Goal: Information Seeking & Learning: Learn about a topic

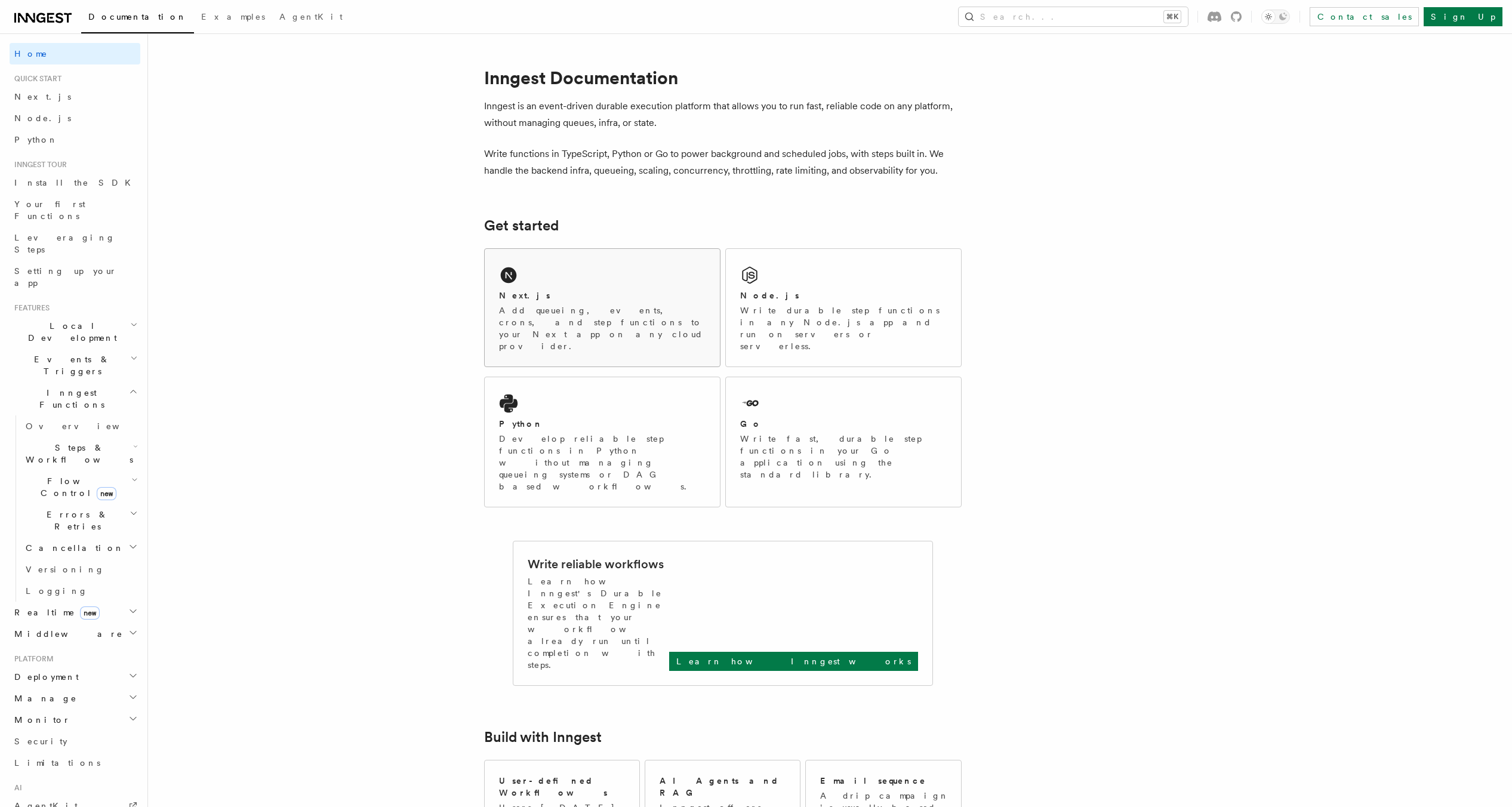
click at [604, 289] on div "Next.js" at bounding box center [602, 295] width 206 height 12
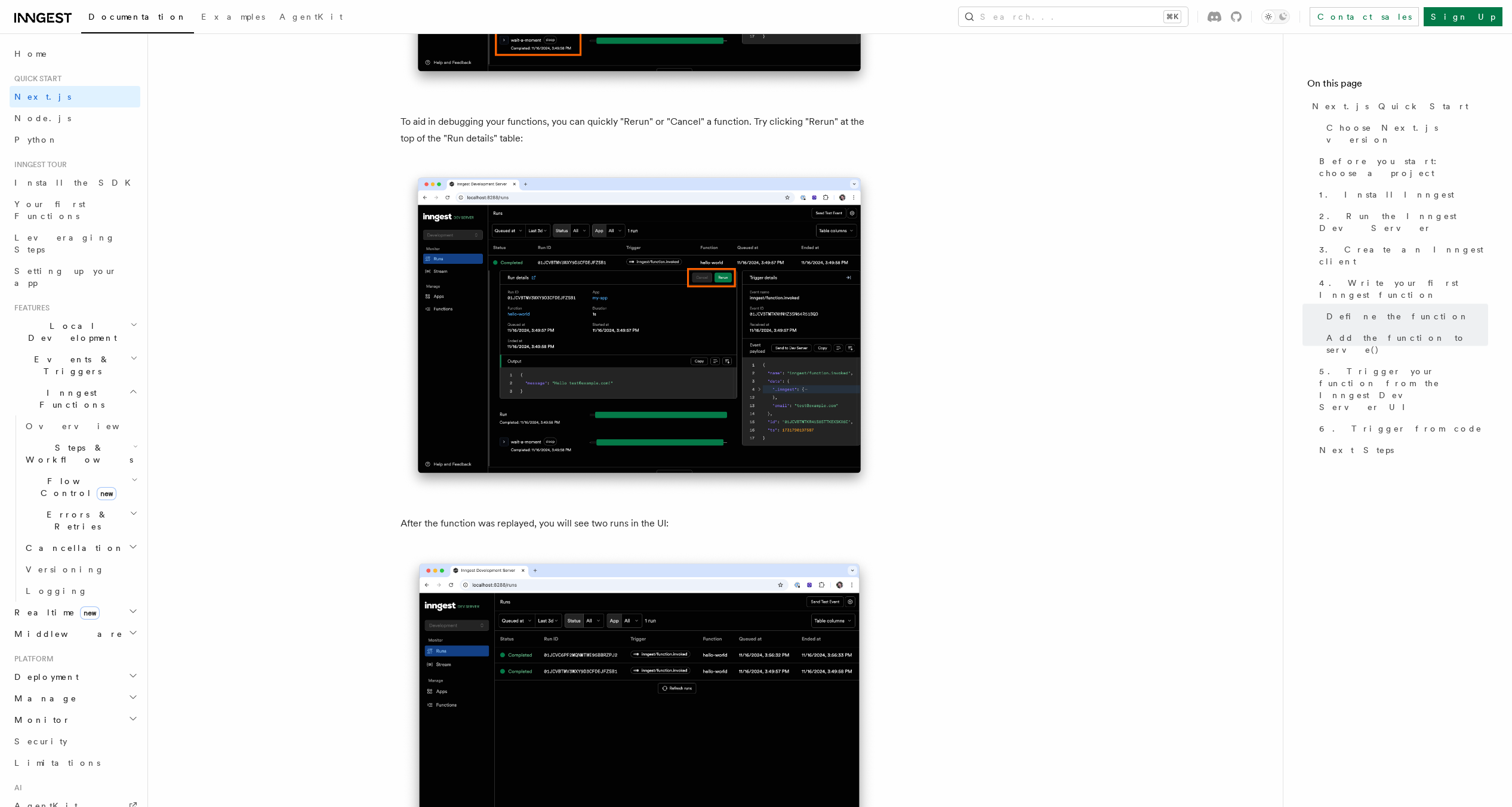
scroll to position [4427, 0]
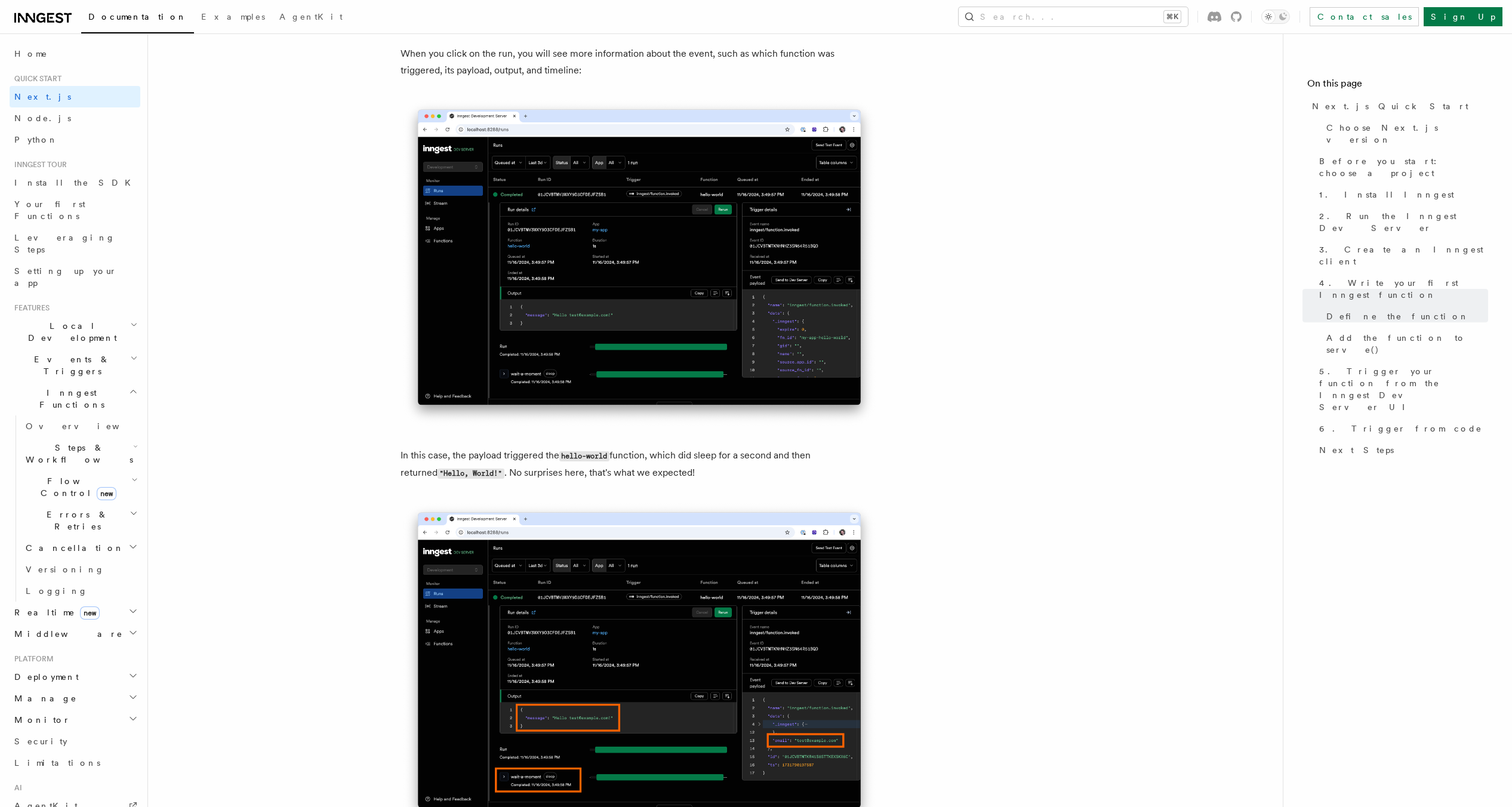
click at [44, 22] on icon at bounding box center [42, 18] width 57 height 14
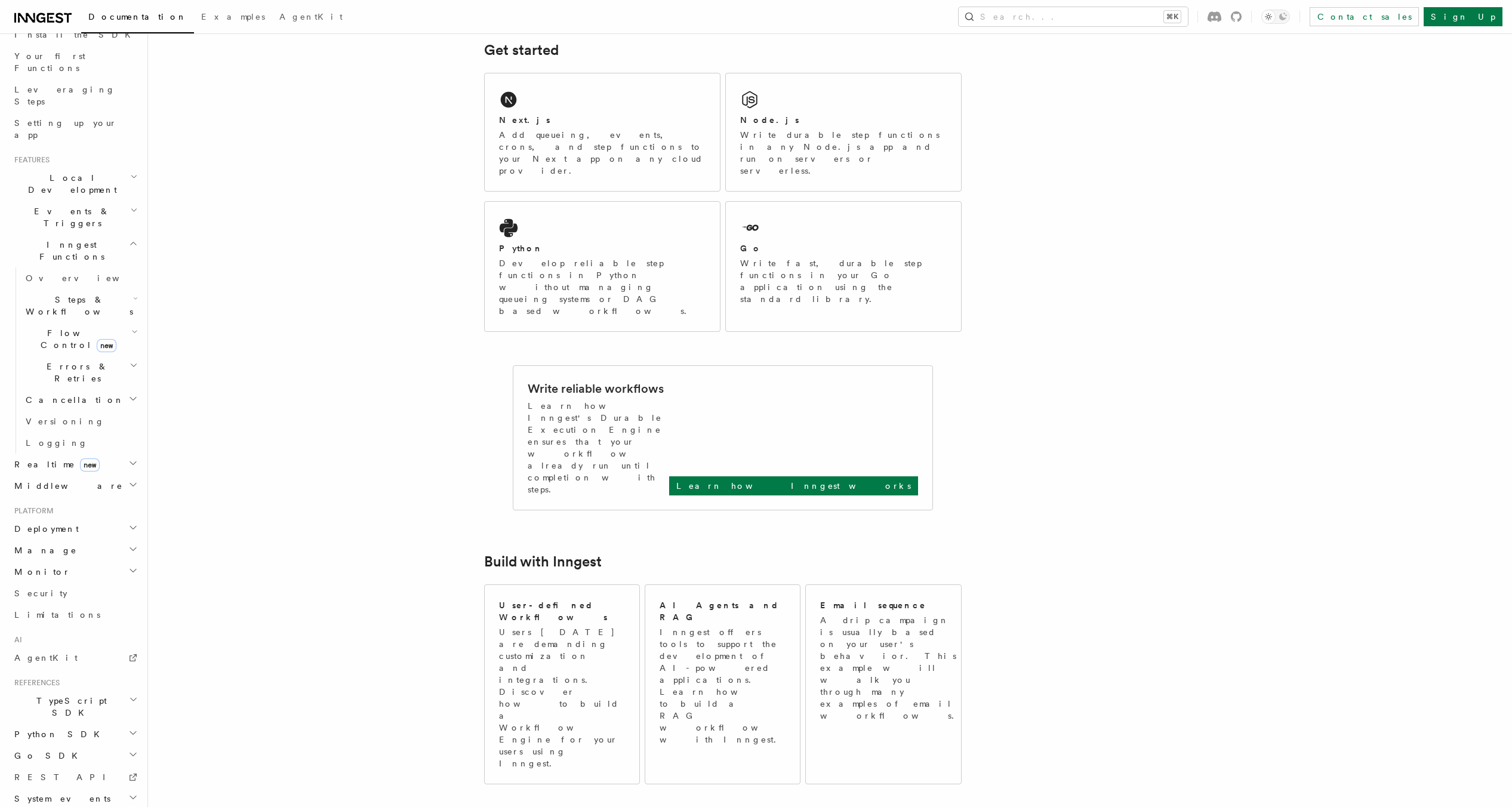
scroll to position [568, 0]
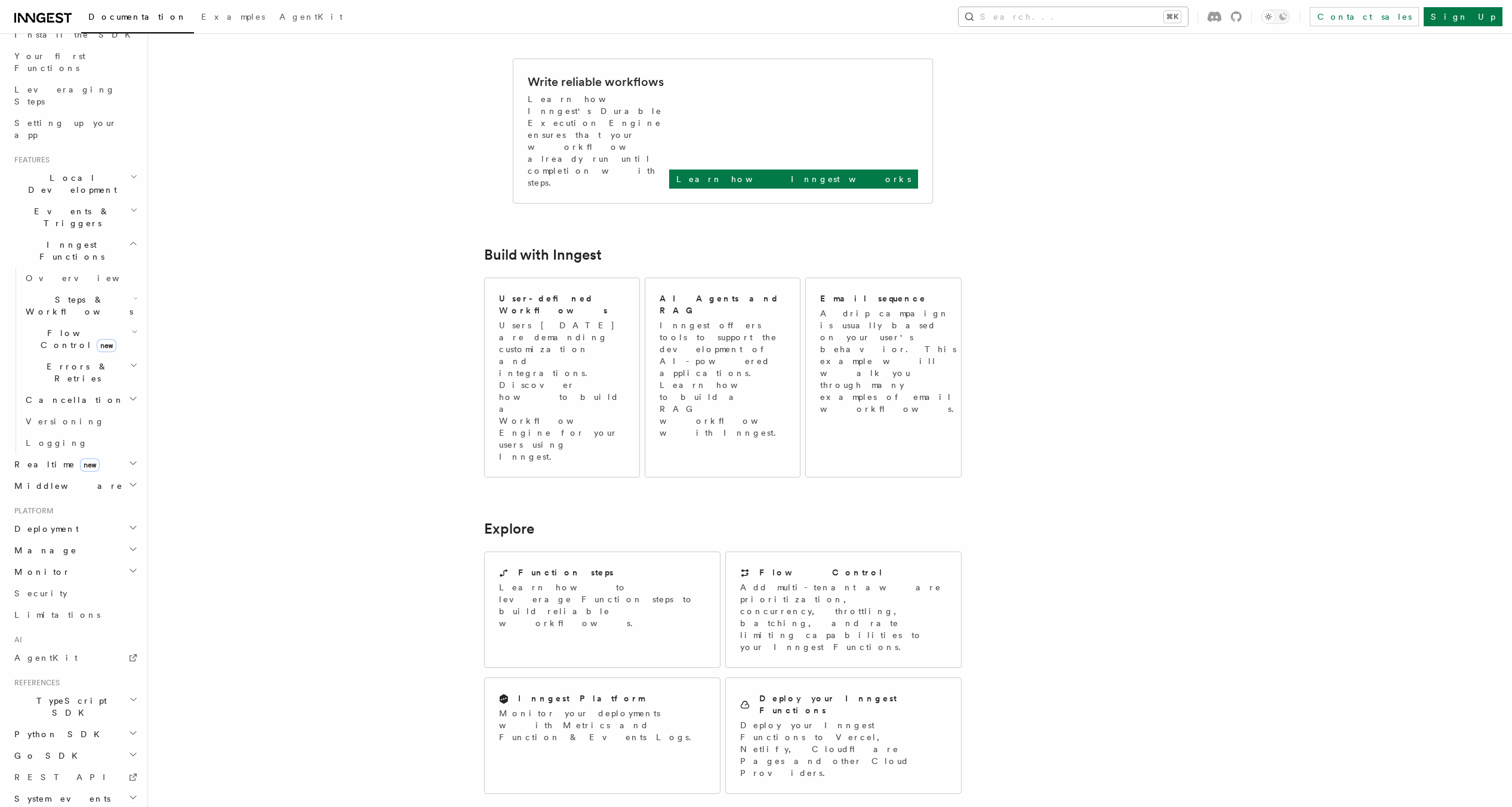
click at [1169, 21] on button "Search... ⌘K" at bounding box center [1073, 17] width 230 height 19
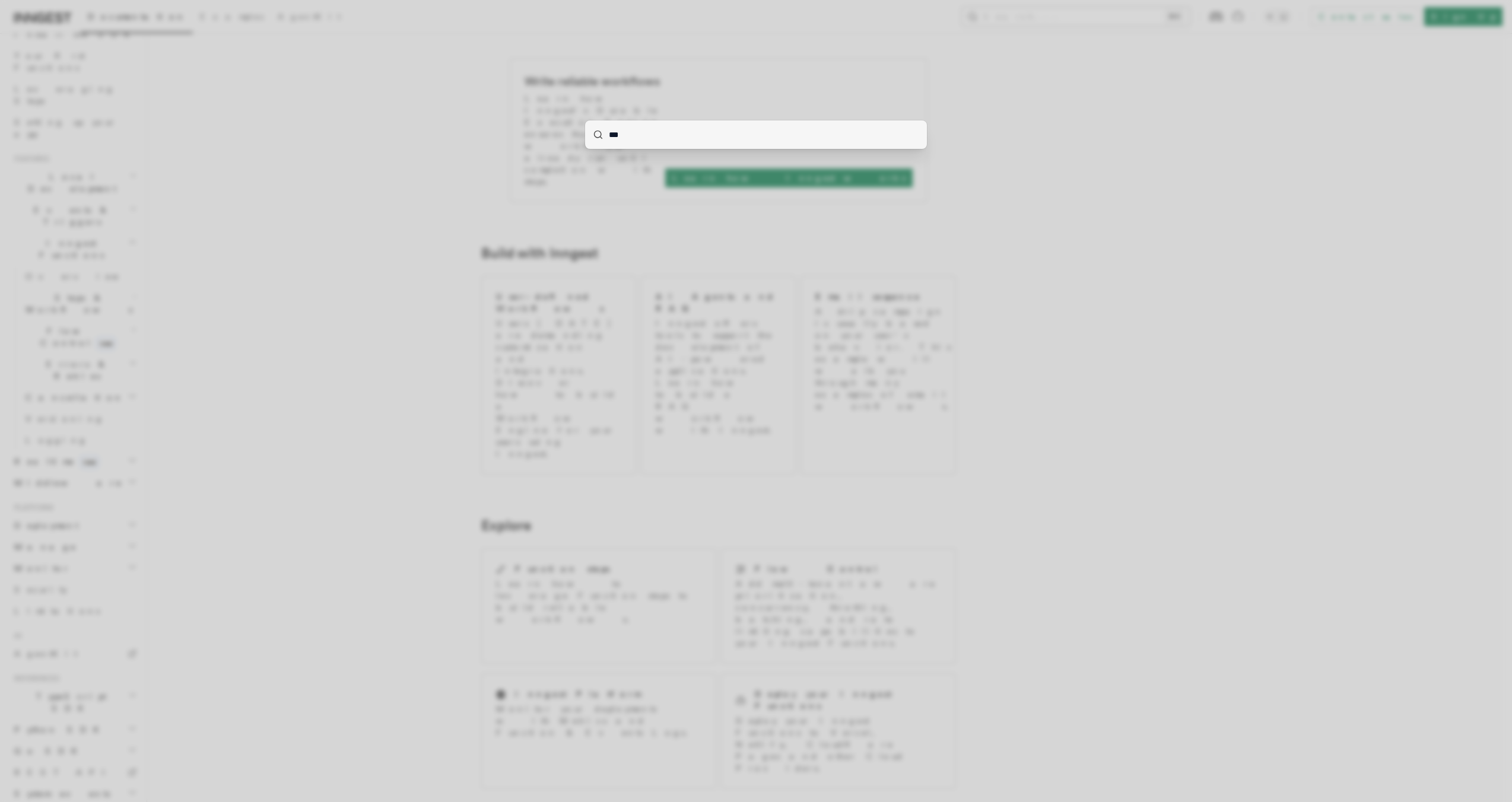
type input "****"
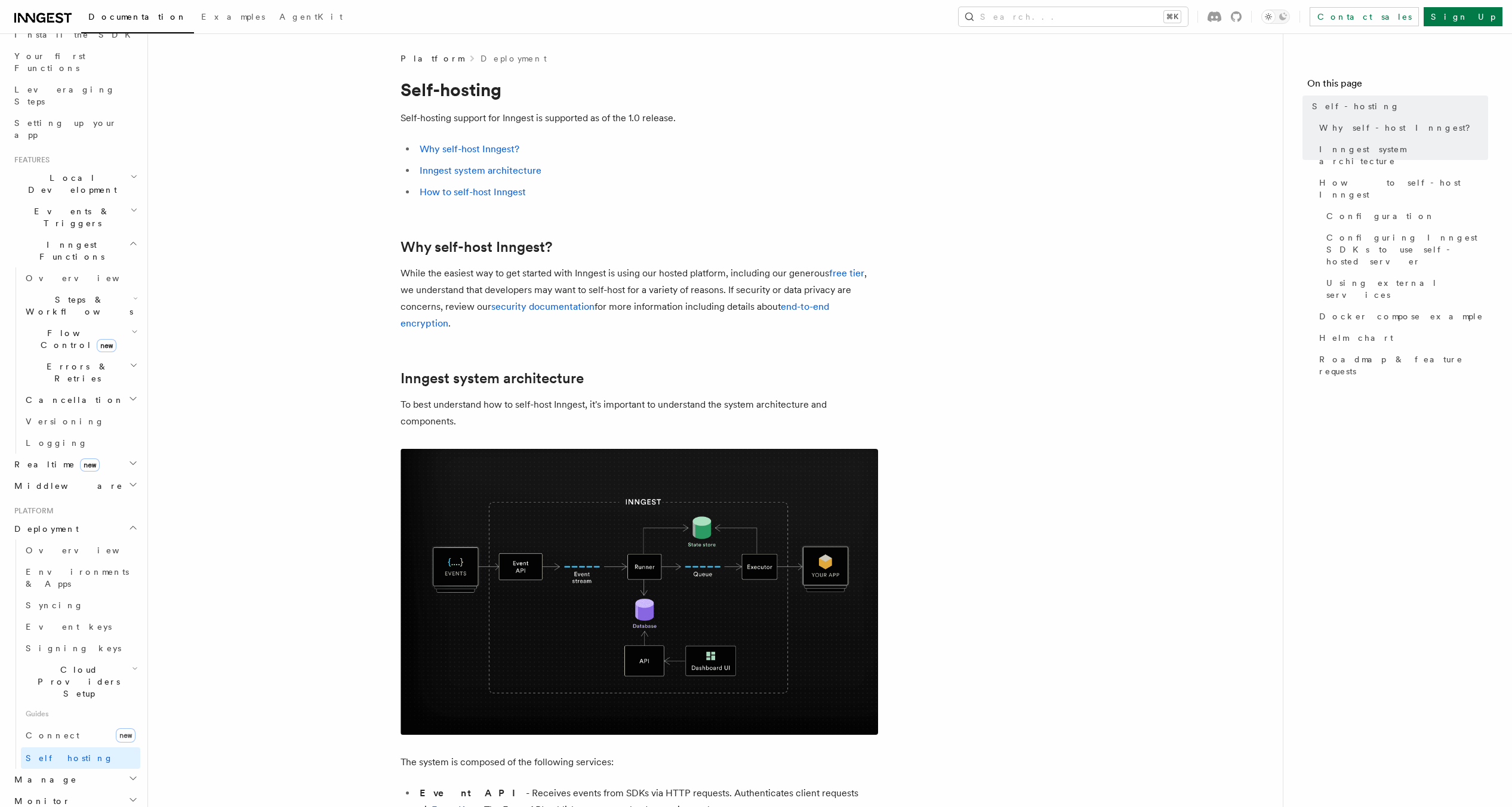
click at [784, 153] on li "Why self-host Inngest?" at bounding box center [647, 149] width 462 height 17
click at [526, 118] on p "Self-hosting support for Inngest is supported as of the 1.0 release." at bounding box center [639, 118] width 478 height 17
copy p "Inngest"
click at [57, 21] on icon at bounding box center [59, 17] width 7 height 10
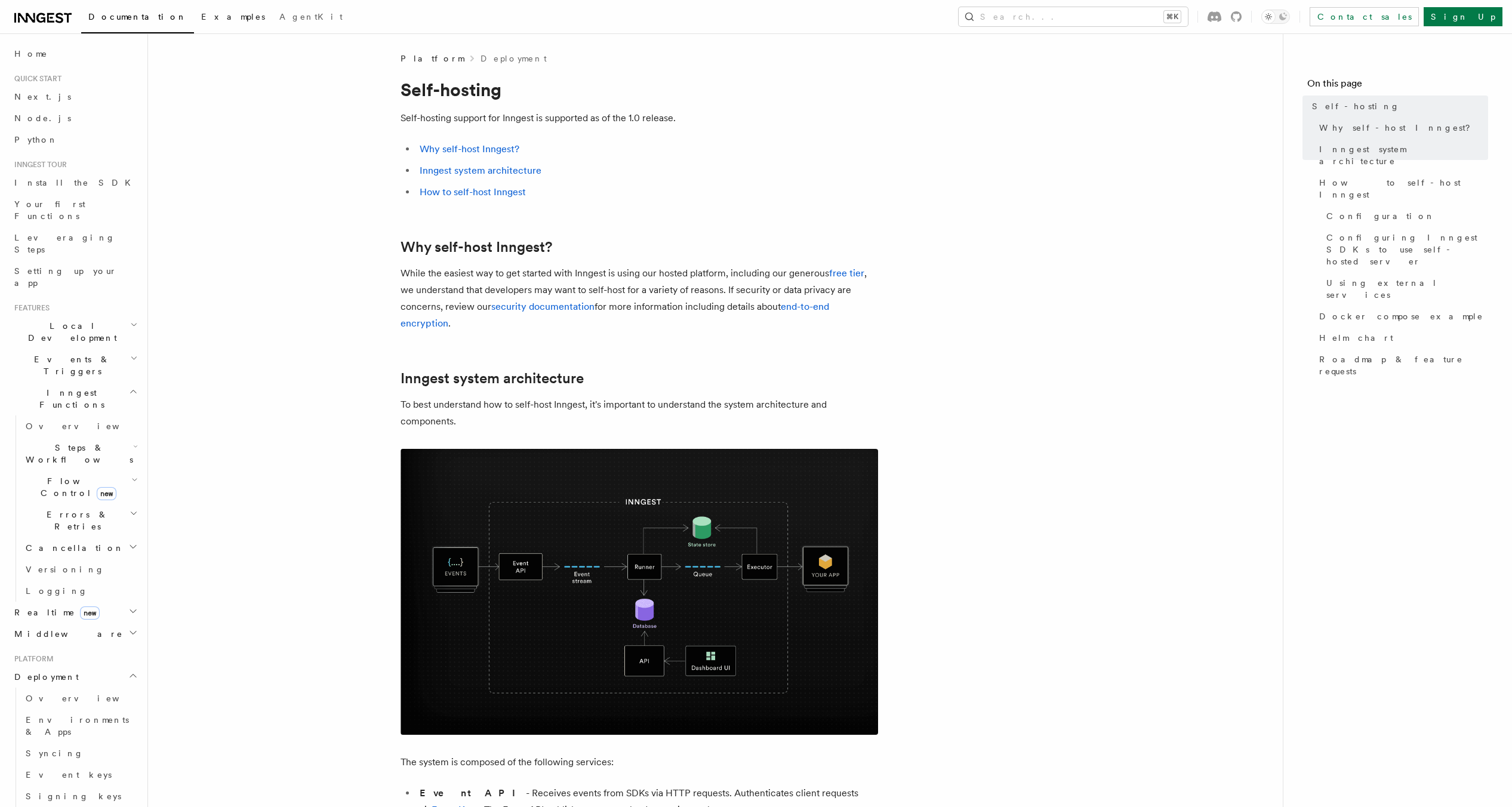
click at [202, 21] on span "Examples" at bounding box center [233, 17] width 63 height 9
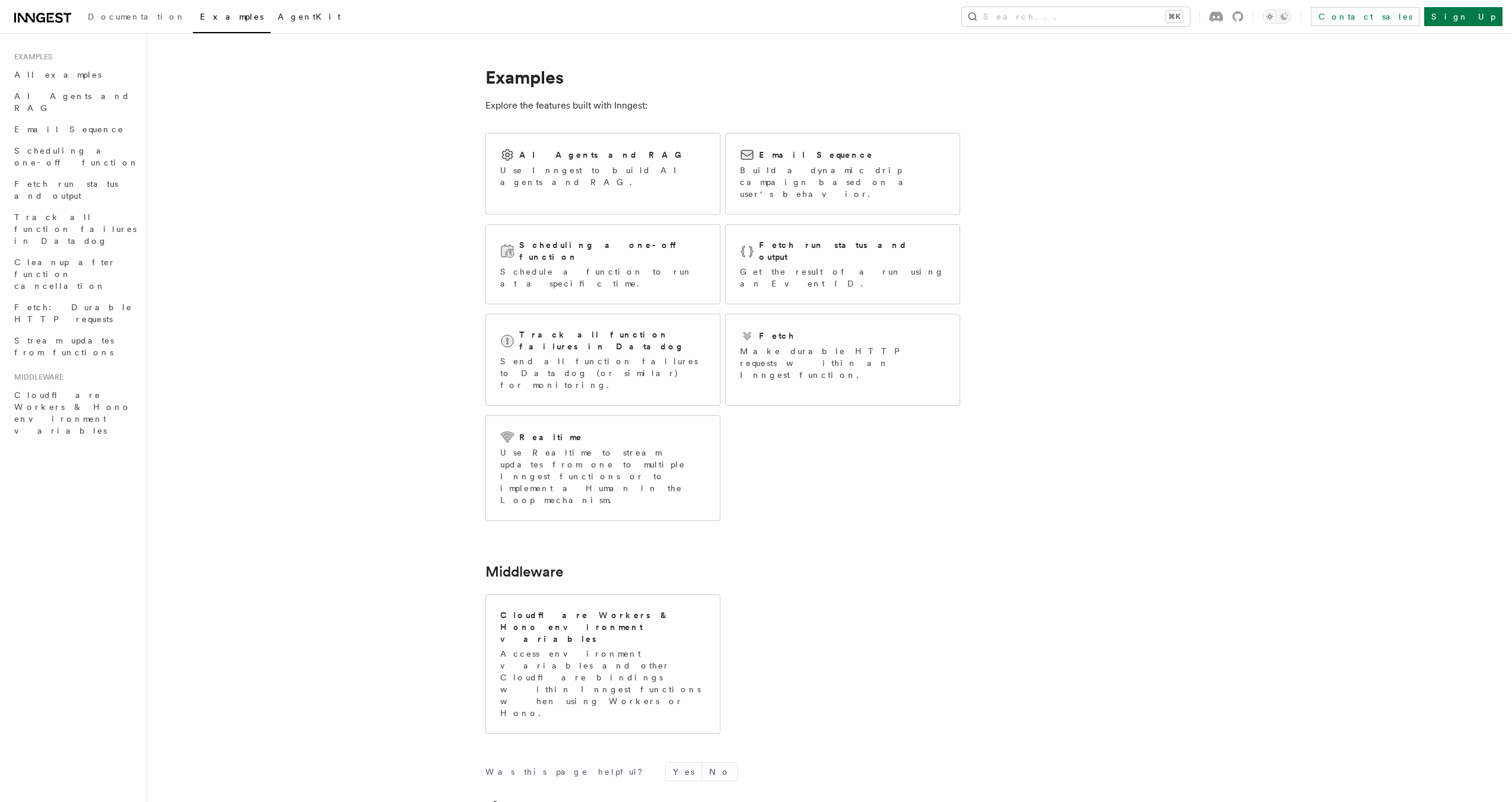
click at [277, 21] on span "AgentKit" at bounding box center [309, 17] width 63 height 9
click at [70, 77] on link "All examples" at bounding box center [74, 74] width 130 height 21
click at [65, 94] on span "AI Agents and RAG" at bounding box center [71, 101] width 116 height 21
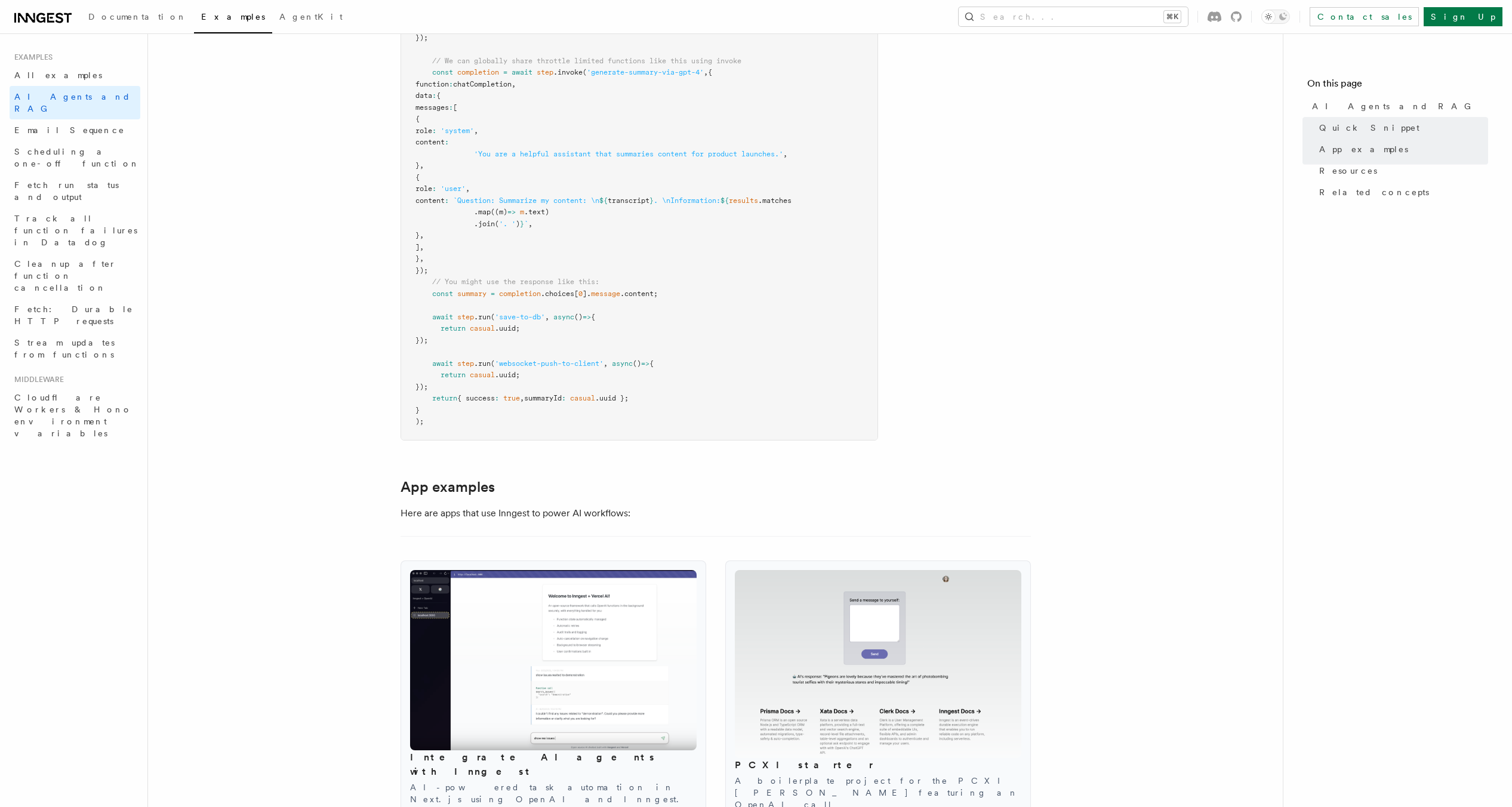
scroll to position [1017, 0]
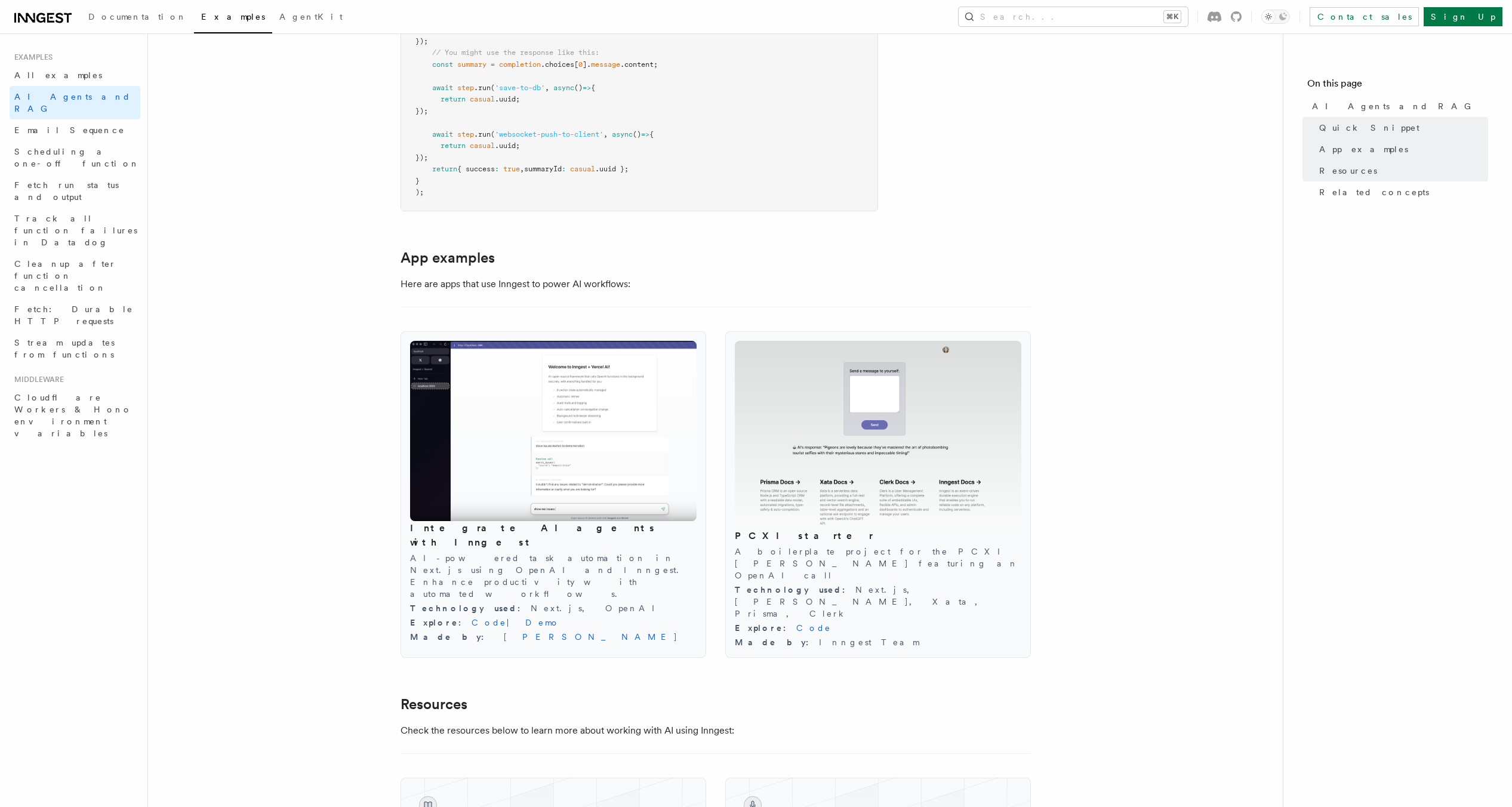
click at [39, 22] on icon at bounding box center [41, 18] width 9 height 9
